Goal: Information Seeking & Learning: Learn about a topic

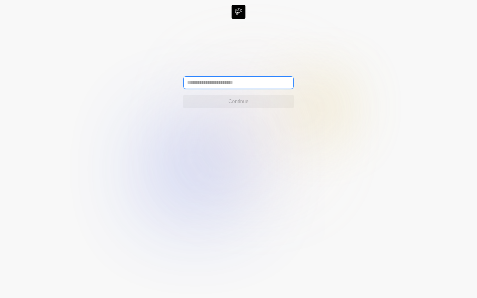
click at [204, 81] on input "text" at bounding box center [238, 82] width 110 height 13
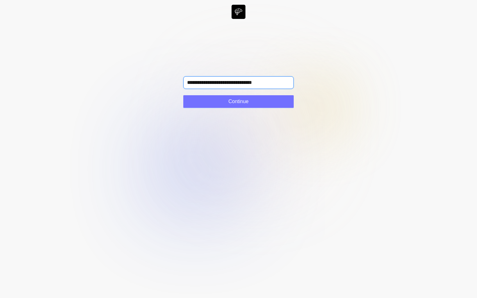
type input "**********"
click at [208, 108] on icon at bounding box center [238, 149] width 477 height 298
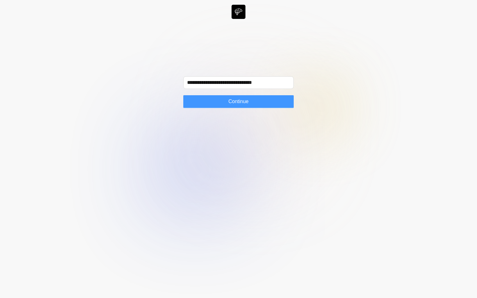
click at [213, 105] on button "Continue" at bounding box center [238, 101] width 110 height 13
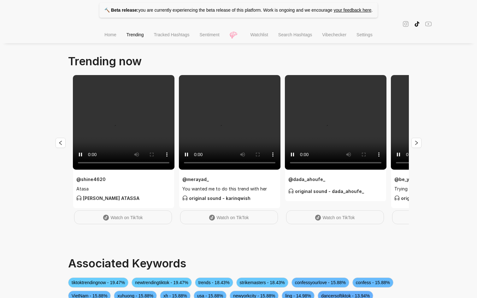
click at [295, 37] on span "Search Hashtags" at bounding box center [295, 34] width 34 height 5
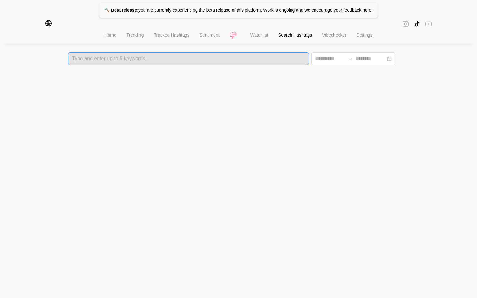
click at [155, 60] on div at bounding box center [188, 58] width 237 height 4
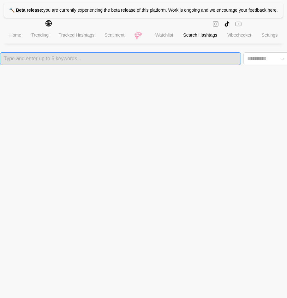
click at [95, 59] on div at bounding box center [120, 58] width 237 height 4
type input "****"
click at [193, 65] on html "🔨 Beta release: you are currently experiencing the beta release of this platfor…" at bounding box center [143, 32] width 287 height 65
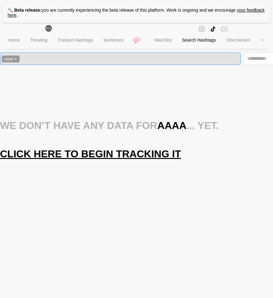
click at [54, 62] on div "aaaa" at bounding box center [120, 58] width 237 height 7
type input "*****"
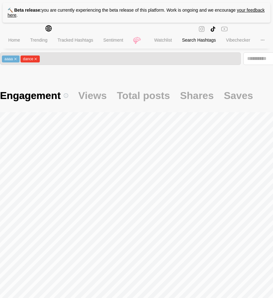
scroll to position [97, 0]
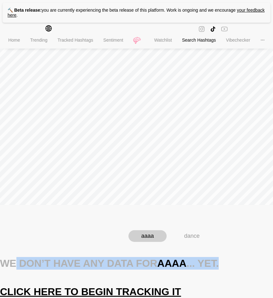
drag, startPoint x: 208, startPoint y: 263, endPoint x: 15, endPoint y: 263, distance: 193.4
click at [15, 263] on div "We don’t have any data for aaaa ... yet. Click here to begin tracking it" at bounding box center [170, 277] width 341 height 41
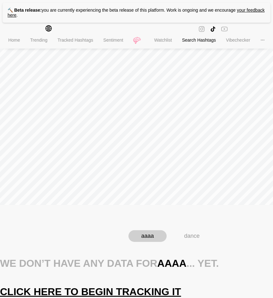
click at [28, 266] on div "We don’t have any data for aaaa ... yet. Click here to begin tracking it" at bounding box center [170, 277] width 341 height 41
drag, startPoint x: 150, startPoint y: 265, endPoint x: 4, endPoint y: 261, distance: 145.8
click at [4, 261] on div "We don’t have any data for aaaa ... yet. Click here to begin tracking it" at bounding box center [170, 277] width 341 height 41
copy div "We don’t have any data for"
click at [128, 273] on div "We don’t have any data for aaaa ... yet. Click here to begin tracking it" at bounding box center [170, 277] width 341 height 41
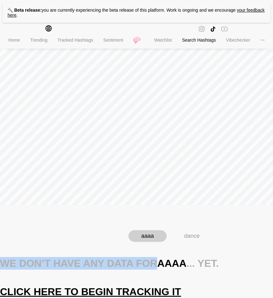
drag, startPoint x: 149, startPoint y: 264, endPoint x: 2, endPoint y: 260, distance: 147.1
click at [2, 260] on div "We don’t have any data for aaaa ... yet. Click here to begin tracking it" at bounding box center [170, 277] width 341 height 41
copy div "We don’t have any data for"
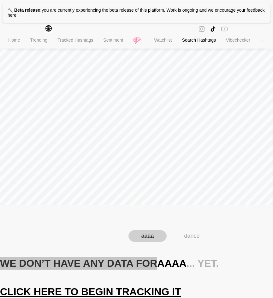
scroll to position [0, 0]
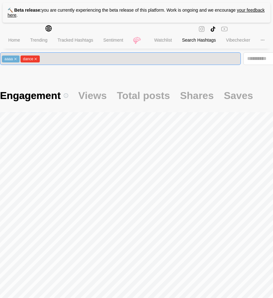
click at [15, 59] on icon "close" at bounding box center [15, 59] width 3 height 3
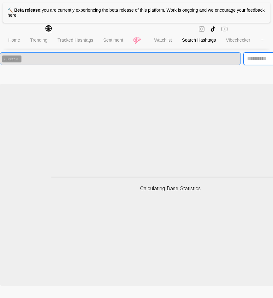
click at [258, 56] on input at bounding box center [262, 59] width 30 height 8
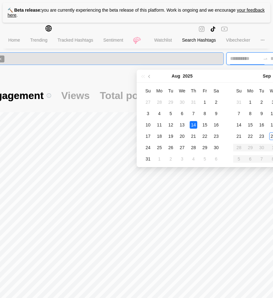
type input "**********"
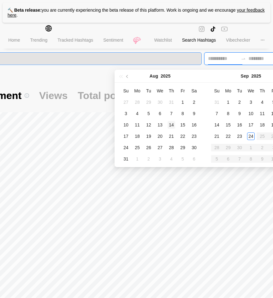
scroll to position [0, 39]
type input "**********"
click at [220, 135] on div "21" at bounding box center [217, 137] width 8 height 8
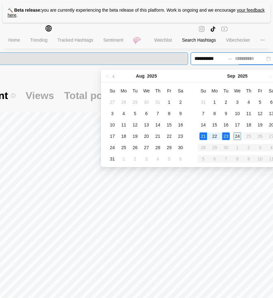
type input "**********"
click at [241, 135] on td "24" at bounding box center [237, 136] width 11 height 11
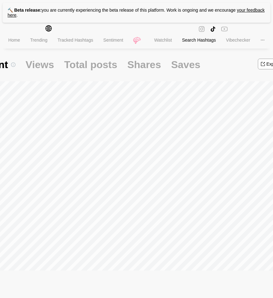
scroll to position [30, 53]
